Goal: Transaction & Acquisition: Purchase product/service

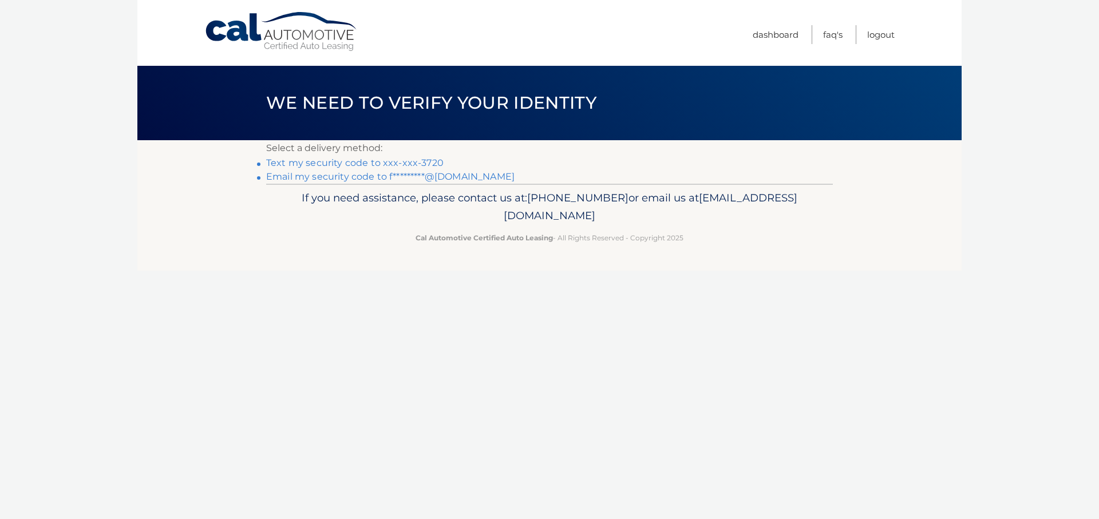
click at [336, 178] on link "Email my security code to f*********@gmail.com" at bounding box center [390, 176] width 248 height 11
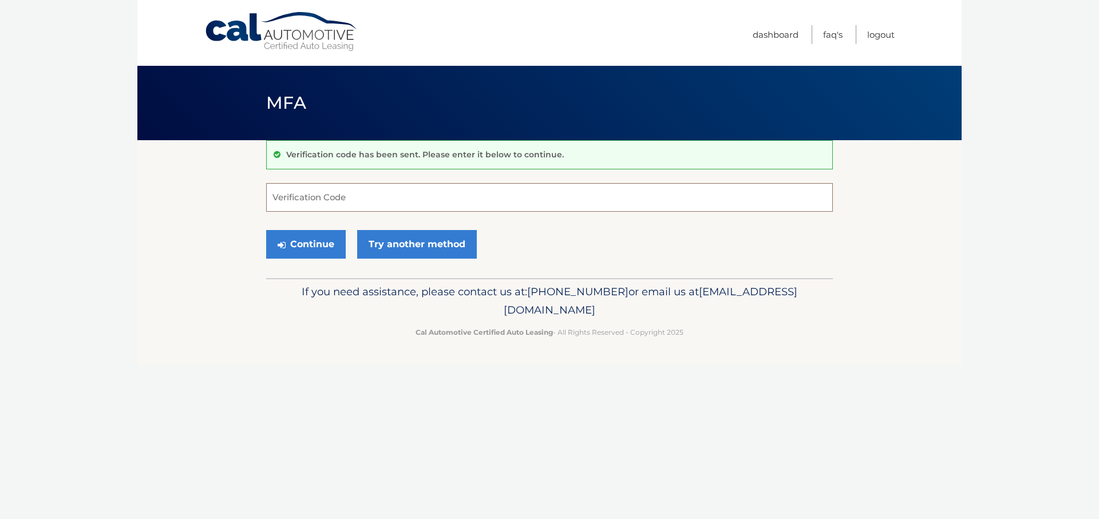
click at [452, 188] on input "Verification Code" at bounding box center [549, 197] width 566 height 29
paste input "925479"
type input "925479"
click at [303, 241] on button "Continue" at bounding box center [306, 244] width 80 height 29
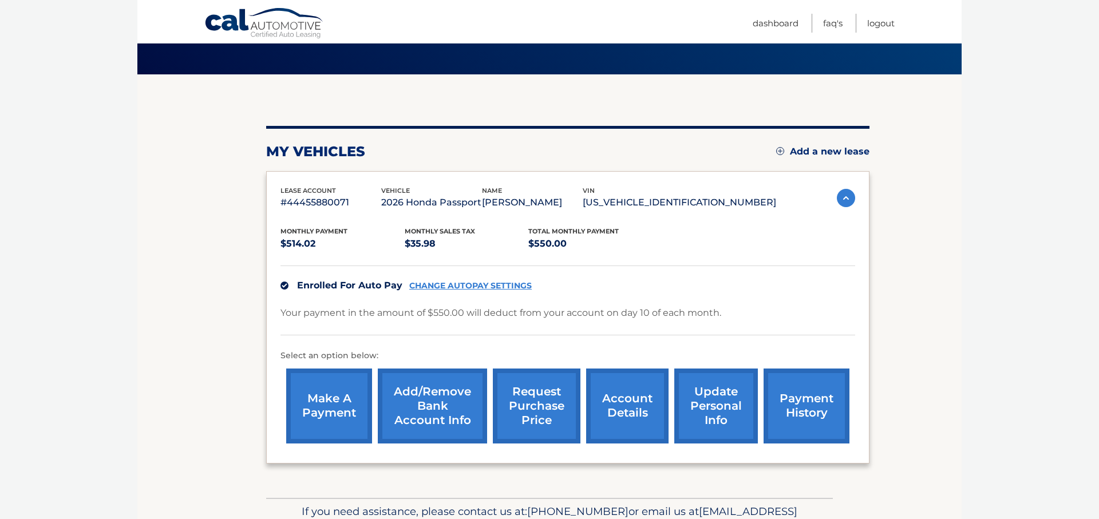
scroll to position [131, 0]
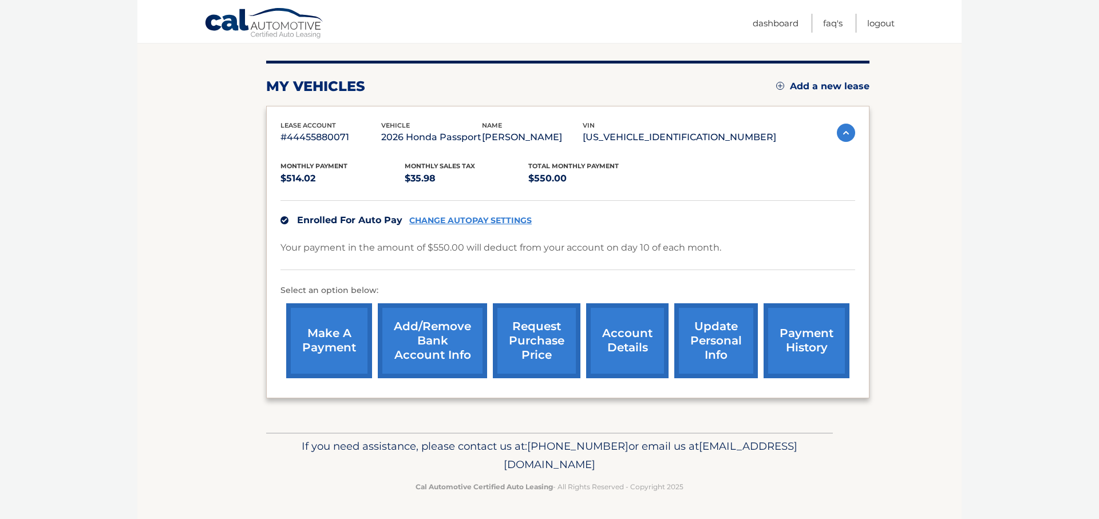
click at [813, 346] on link "payment history" at bounding box center [806, 340] width 86 height 75
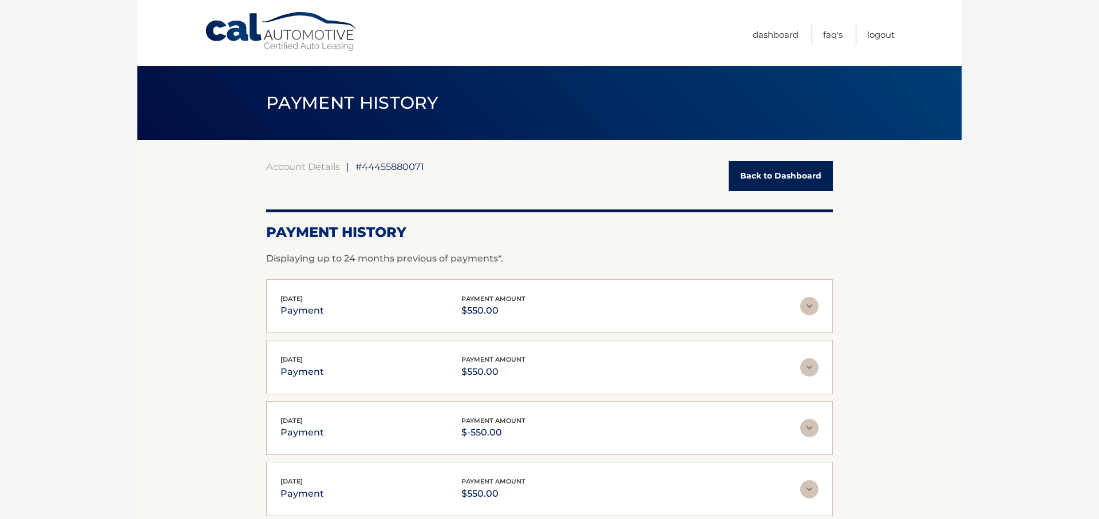
click at [772, 163] on link "Back to Dashboard" at bounding box center [780, 176] width 104 height 30
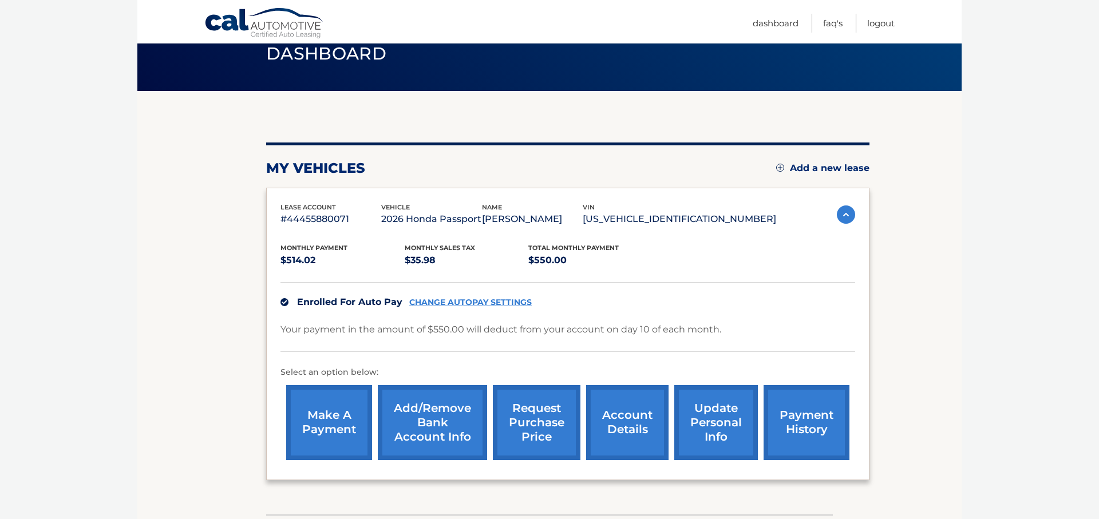
scroll to position [98, 0]
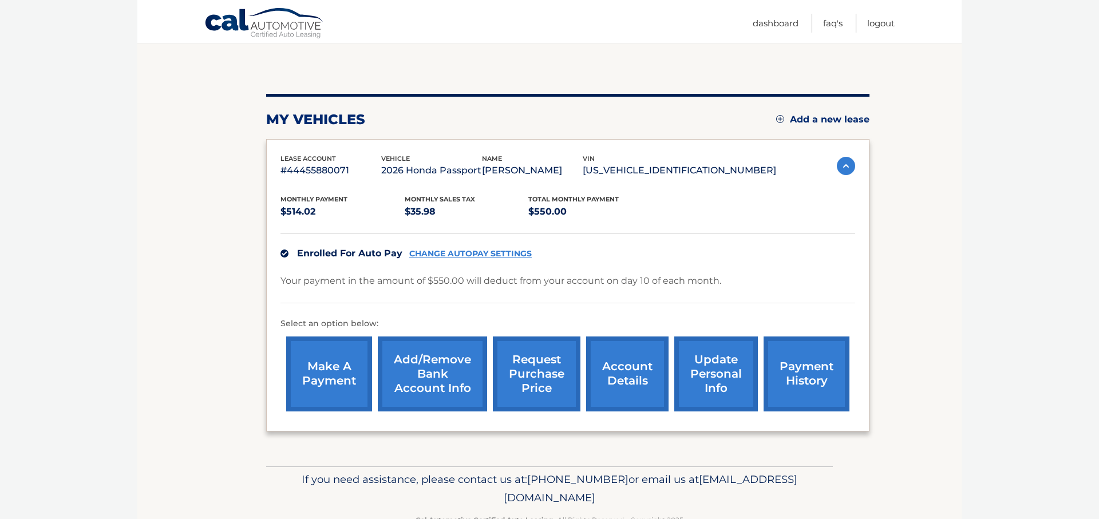
click at [345, 380] on link "make a payment" at bounding box center [329, 373] width 86 height 75
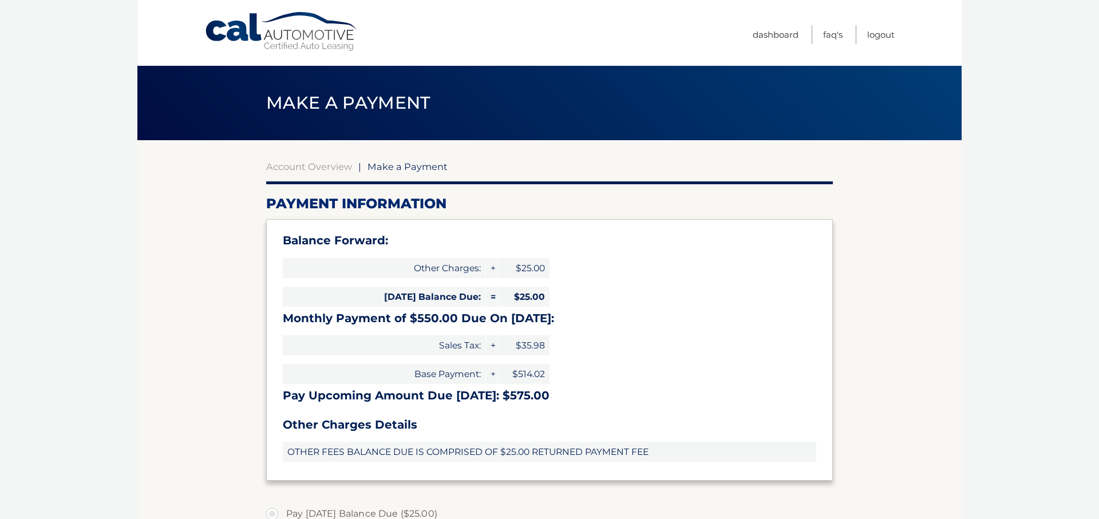
select select "ODMzZmMwZjMtYjM0Mi00MDg0LWE5ODAtYTlhYjM5MDUxOGU0"
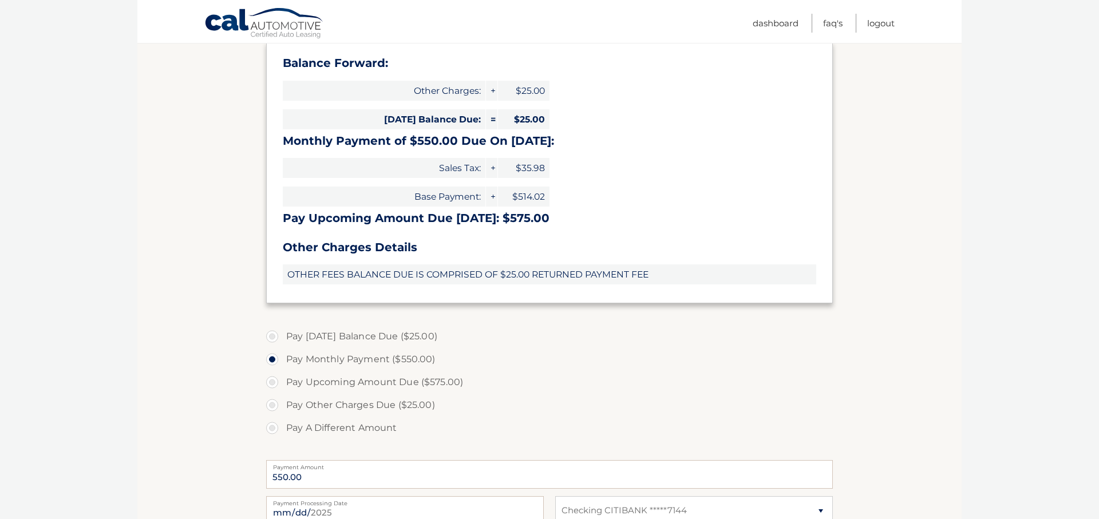
scroll to position [178, 0]
click at [274, 335] on label "Pay Today's Balance Due ($25.00)" at bounding box center [549, 335] width 566 height 23
click at [274, 335] on input "Pay Today's Balance Due ($25.00)" at bounding box center [276, 333] width 11 height 18
radio input "true"
type input "25.00"
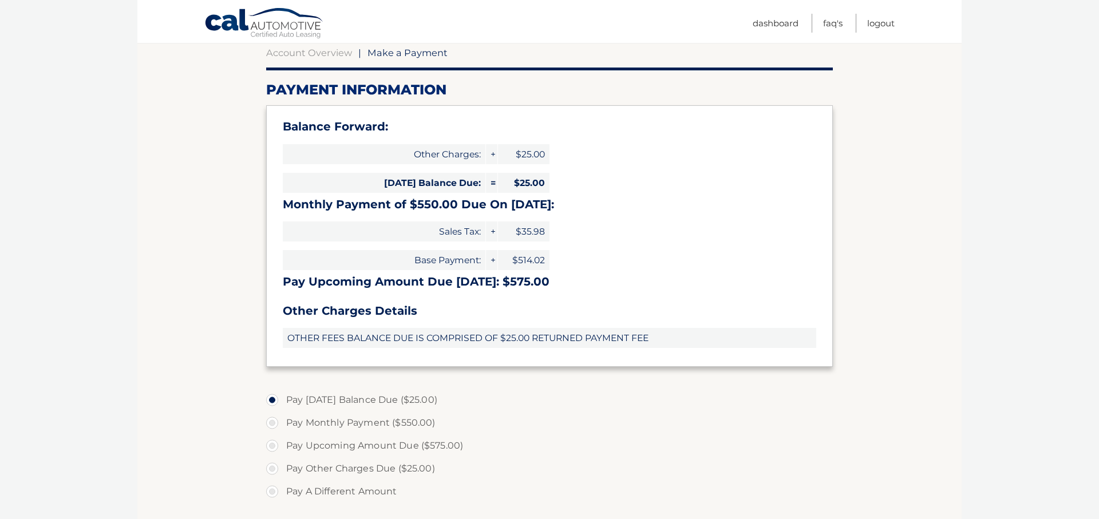
scroll to position [80, 0]
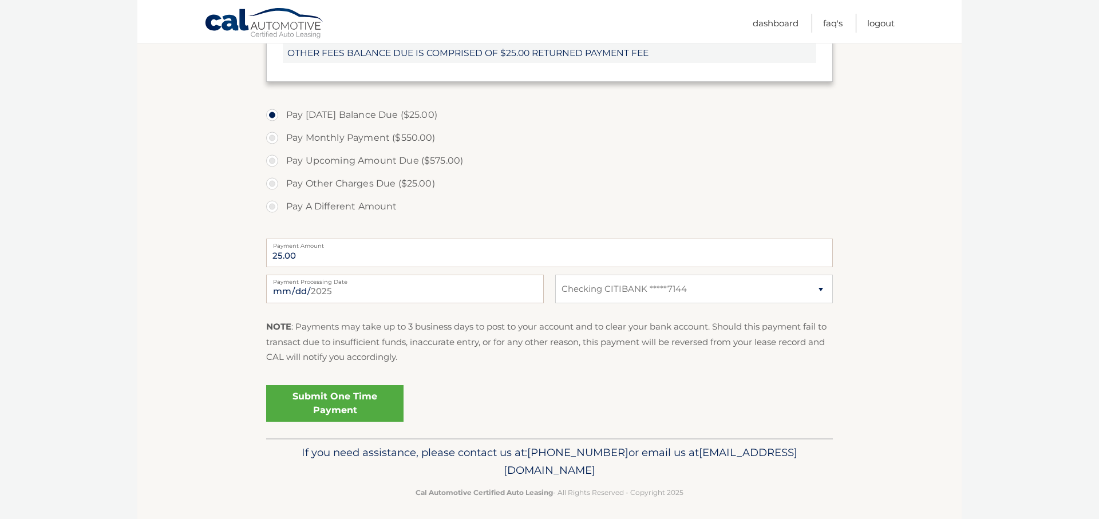
click at [312, 401] on link "Submit One Time Payment" at bounding box center [334, 403] width 137 height 37
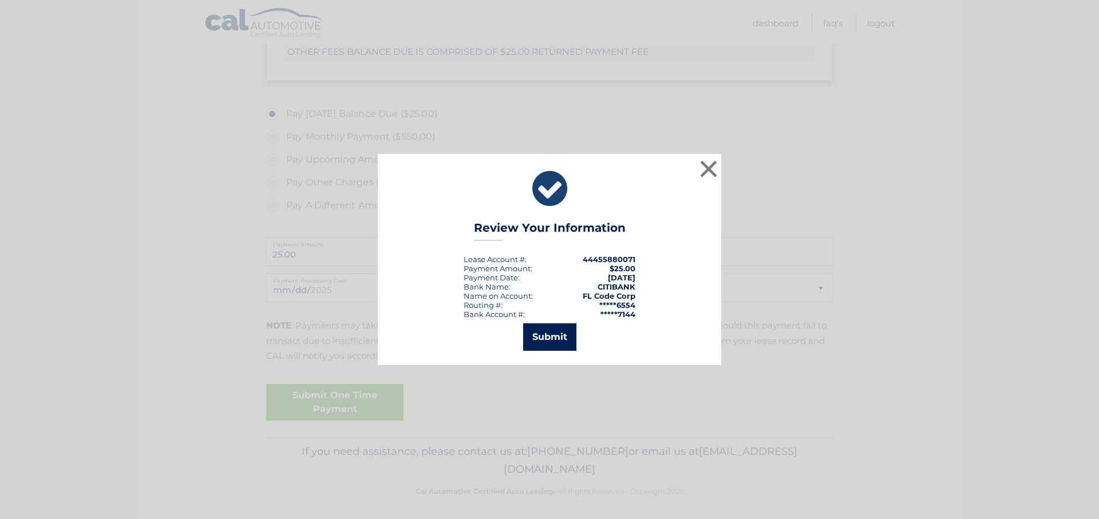
click at [557, 335] on button "Submit" at bounding box center [549, 336] width 53 height 27
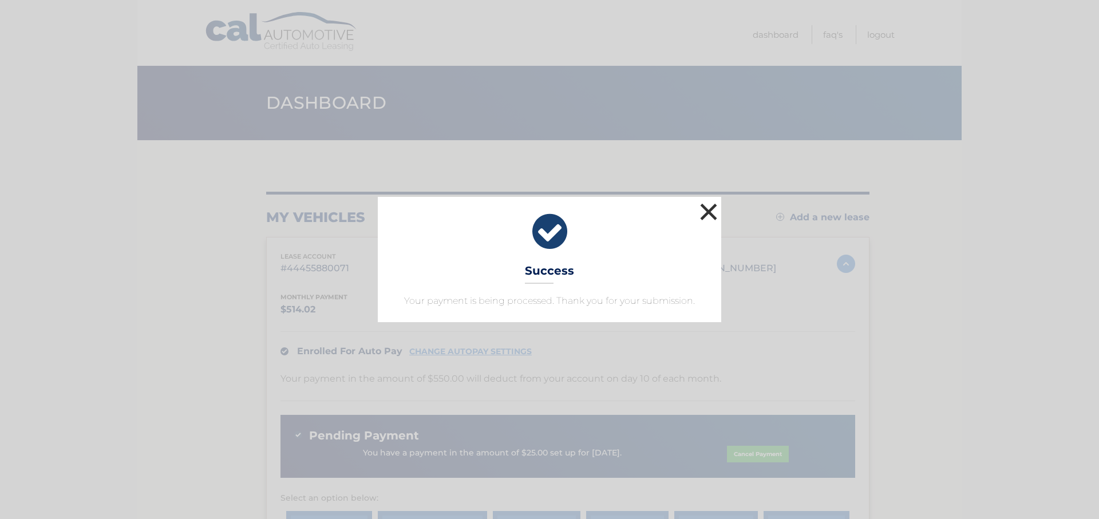
click at [711, 213] on button "×" at bounding box center [708, 211] width 23 height 23
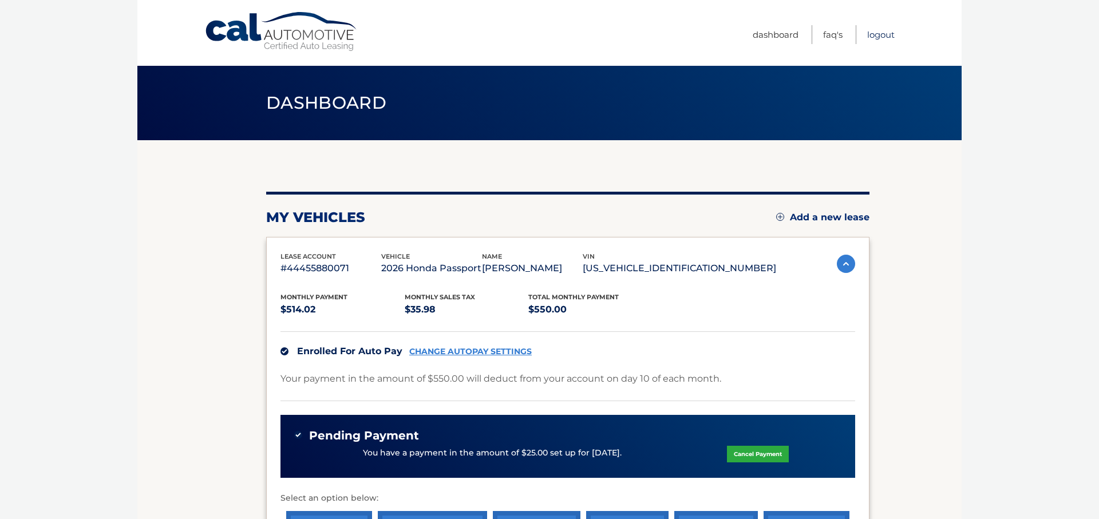
click at [880, 31] on link "Logout" at bounding box center [880, 34] width 27 height 19
